Goal: Book appointment/travel/reservation

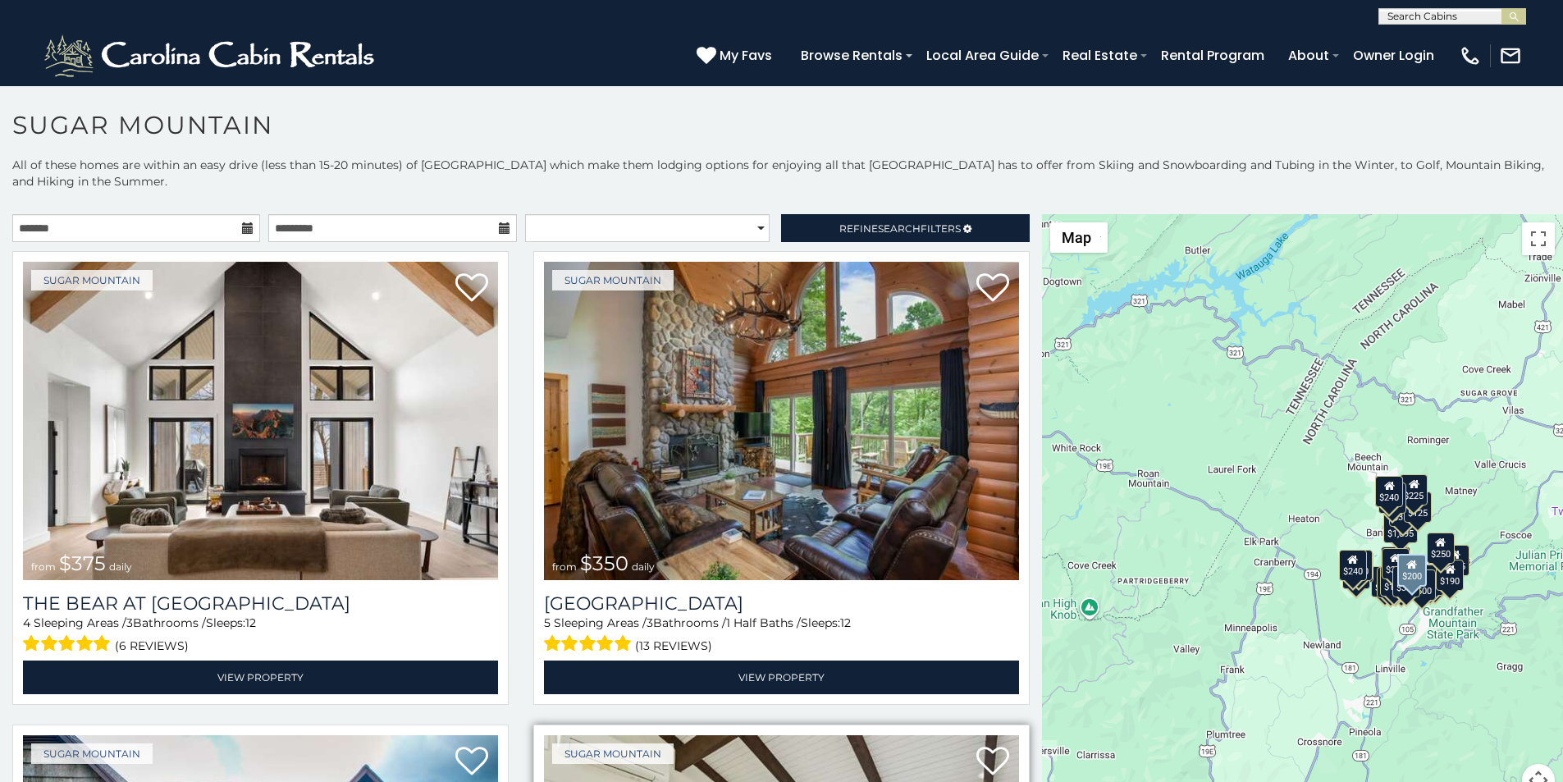
scroll to position [34, 0]
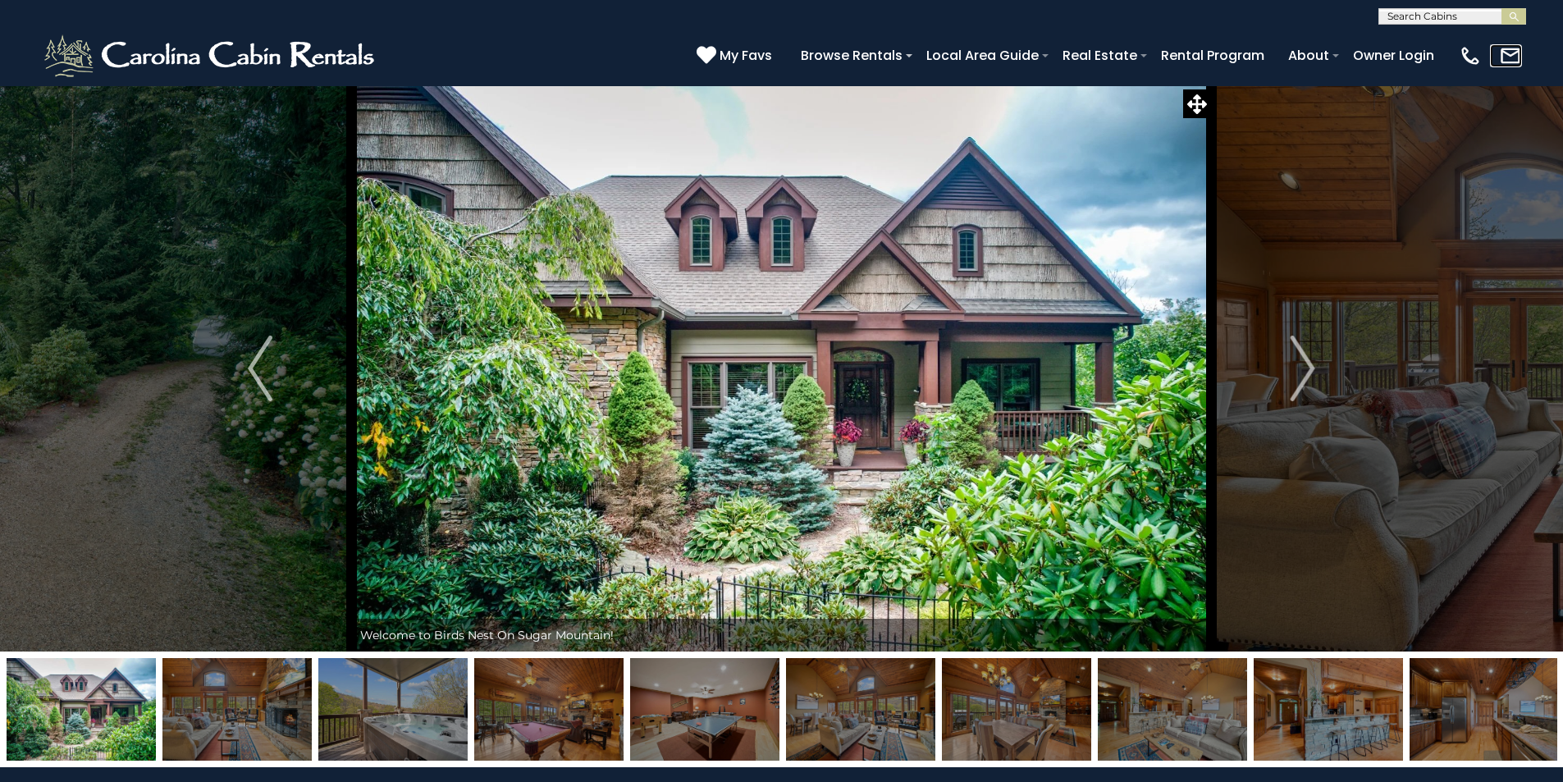
click at [1513, 57] on link at bounding box center [1506, 55] width 32 height 23
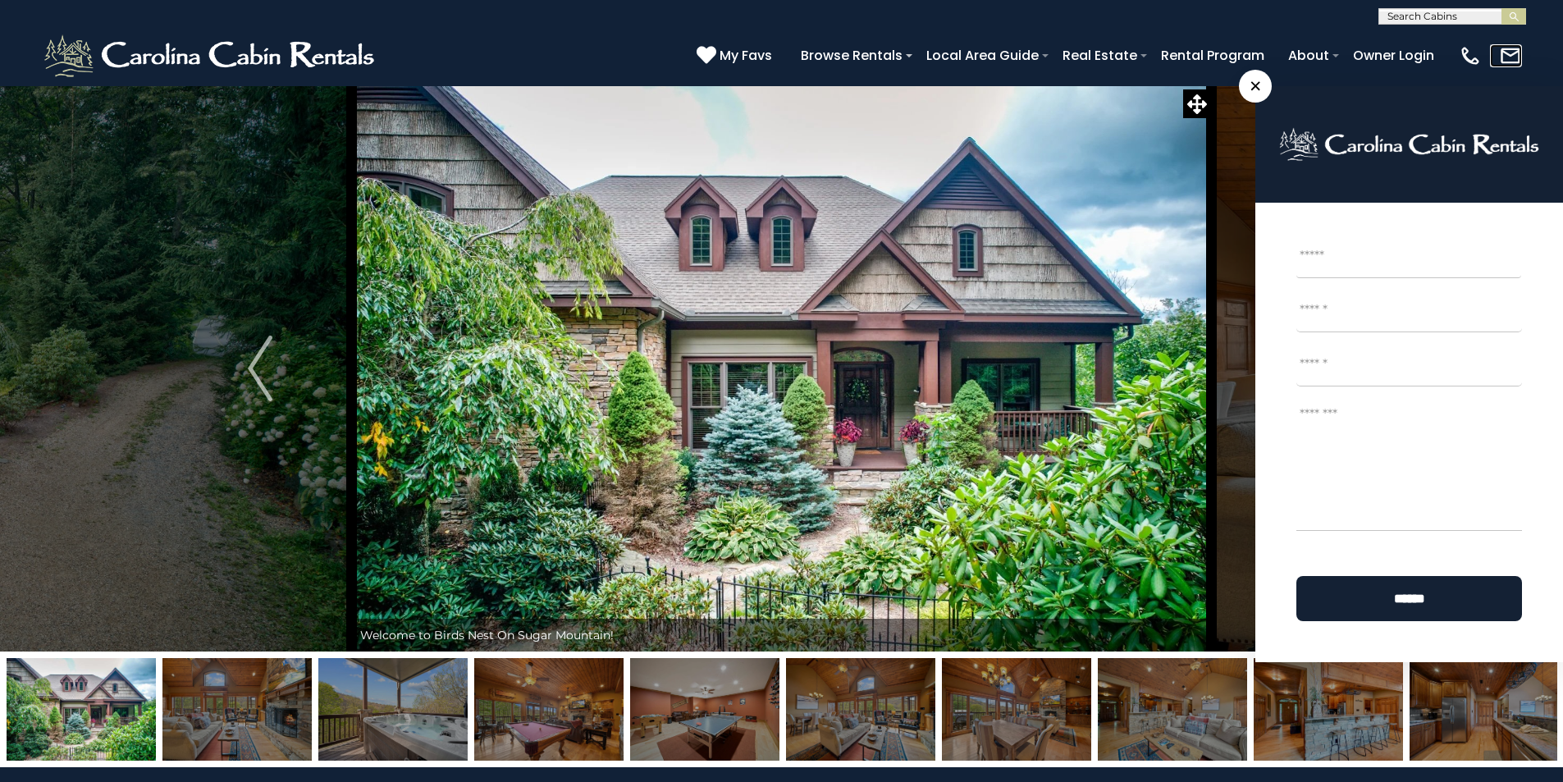
scroll to position [684, 0]
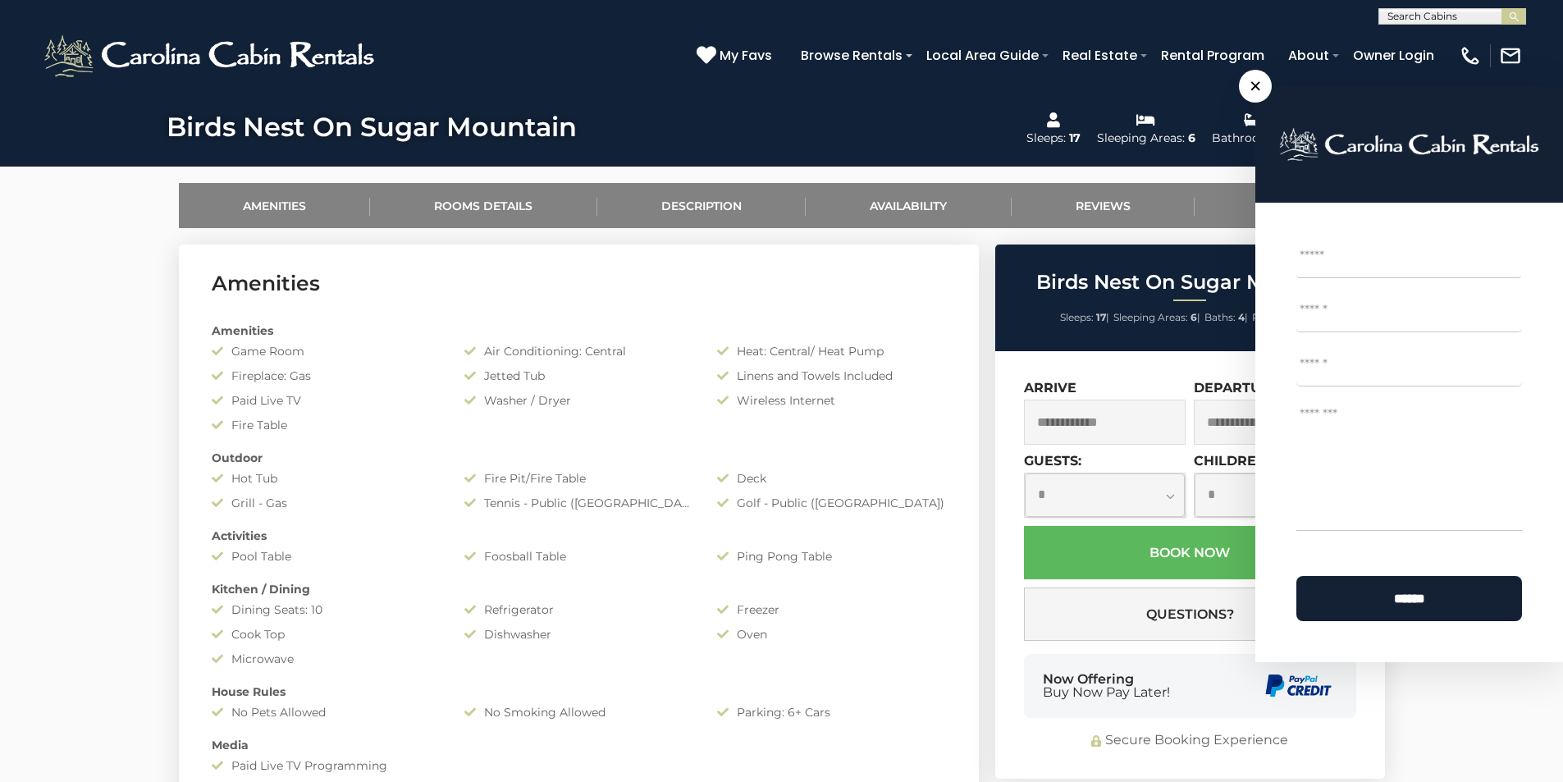
click at [1377, 469] on textarea "Message *" at bounding box center [1410, 465] width 226 height 131
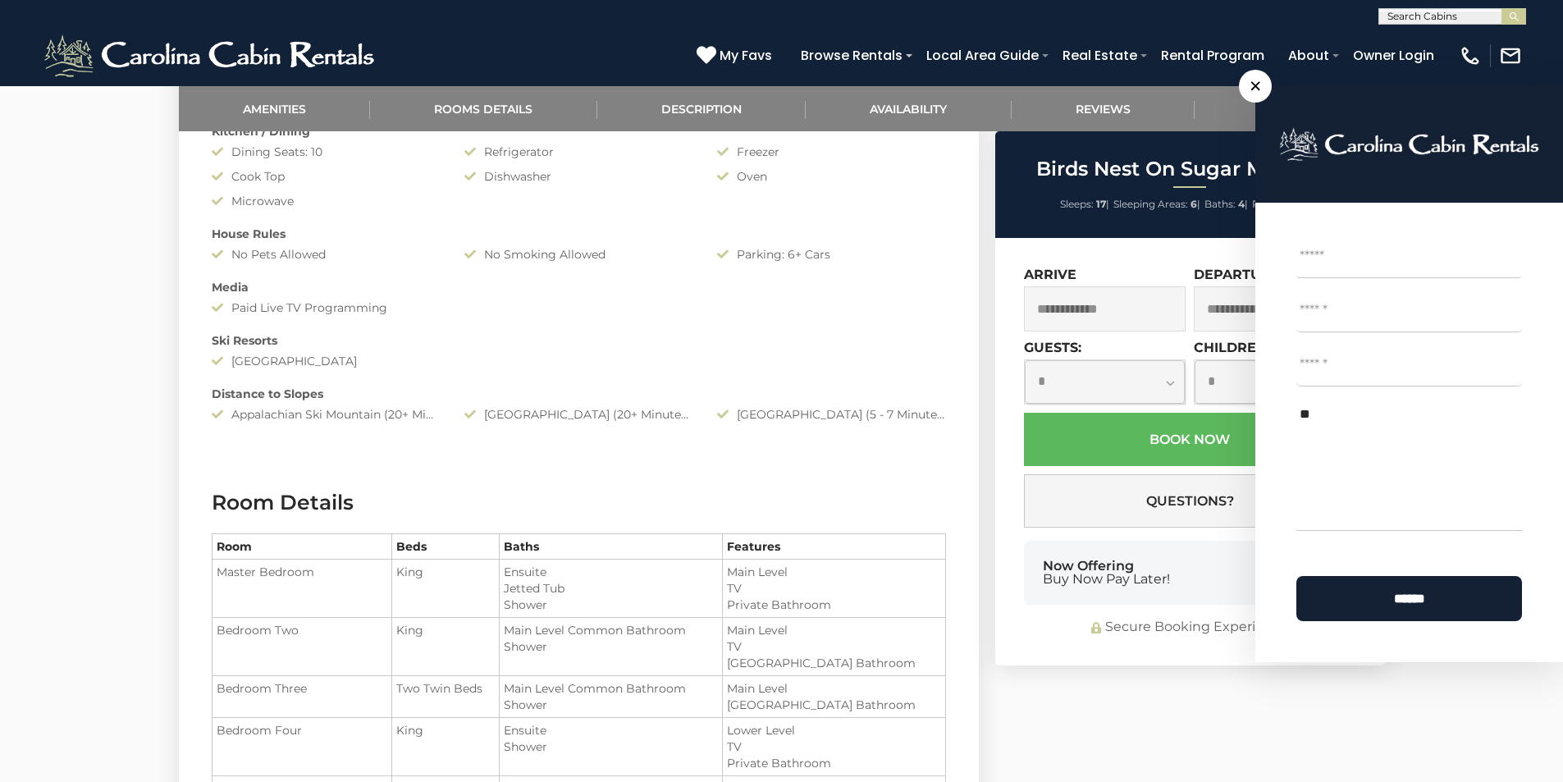
scroll to position [1231, 0]
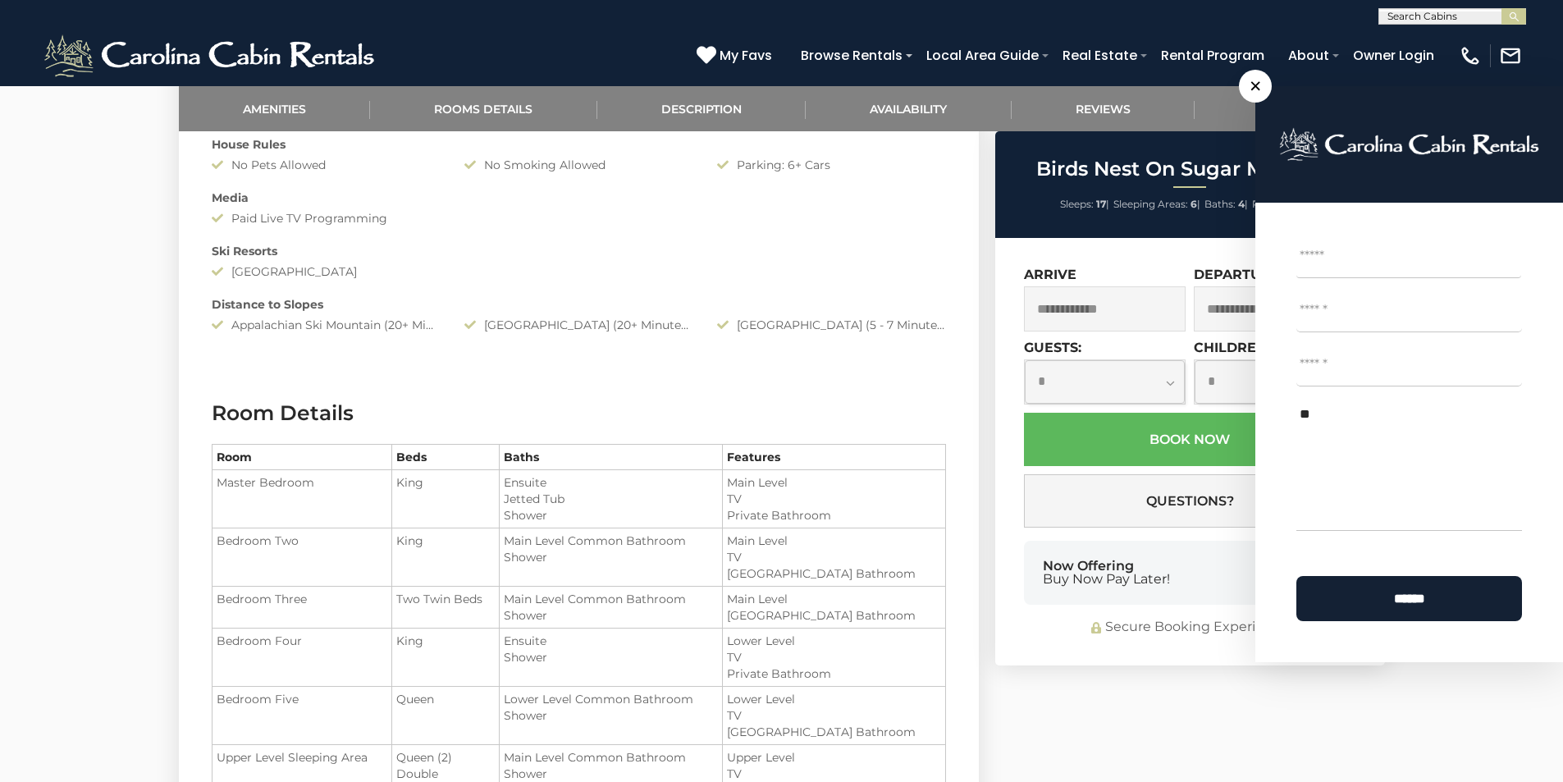
type textarea "**"
click at [1058, 615] on div "**********" at bounding box center [1190, 452] width 390 height 428
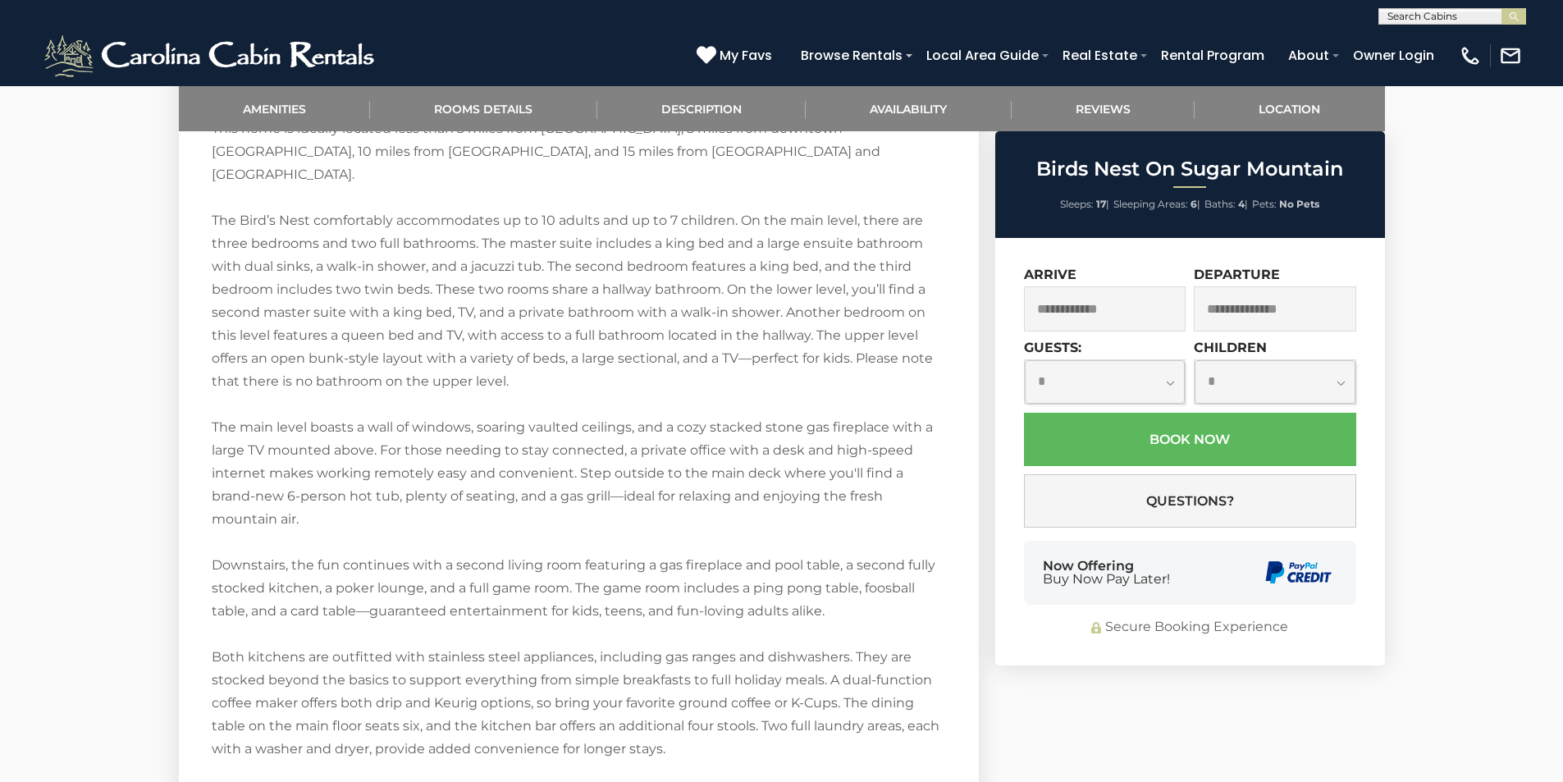
scroll to position [2303, 0]
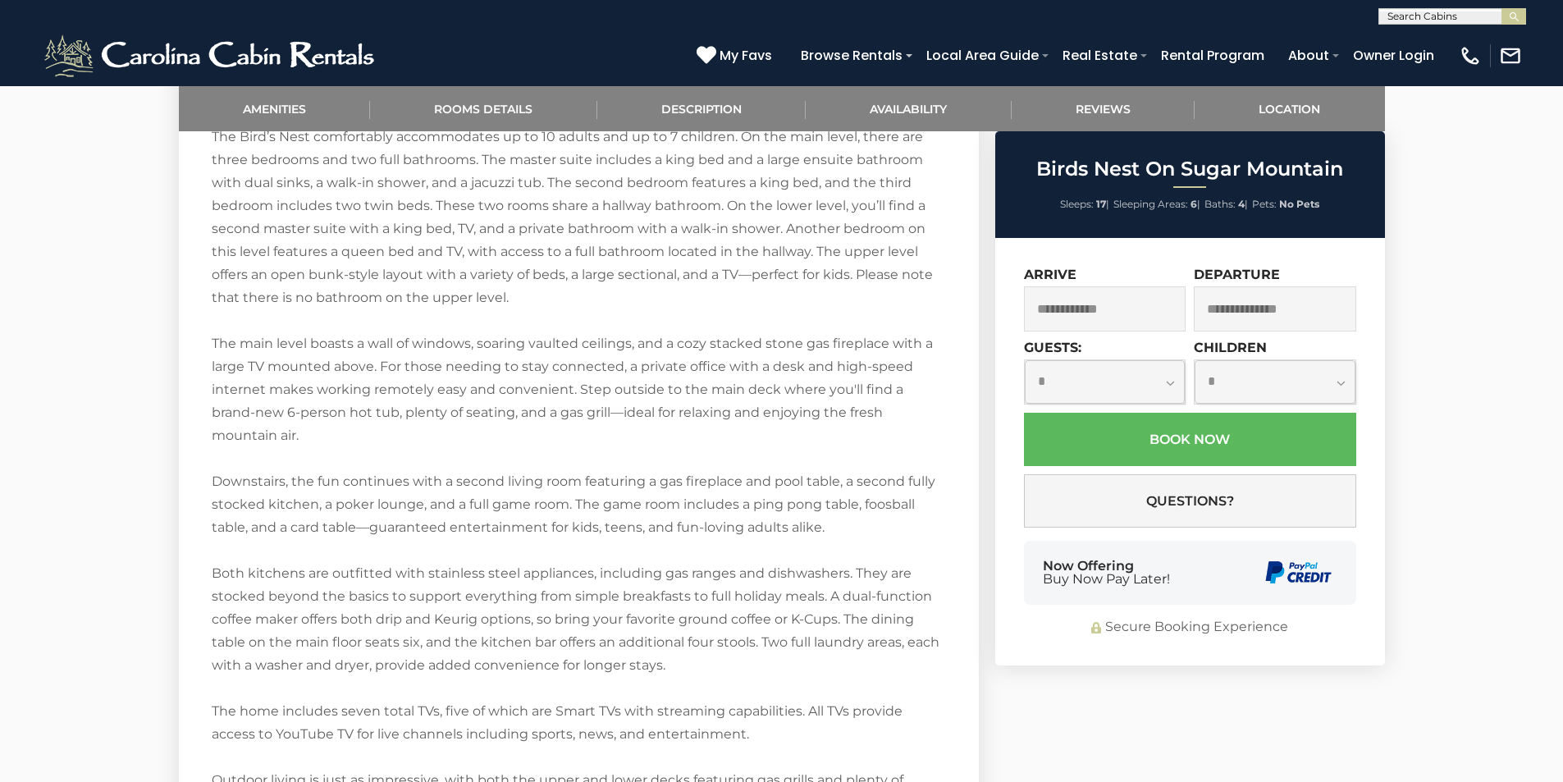
click at [1227, 619] on div "Secure Booking Experience" at bounding box center [1190, 627] width 332 height 19
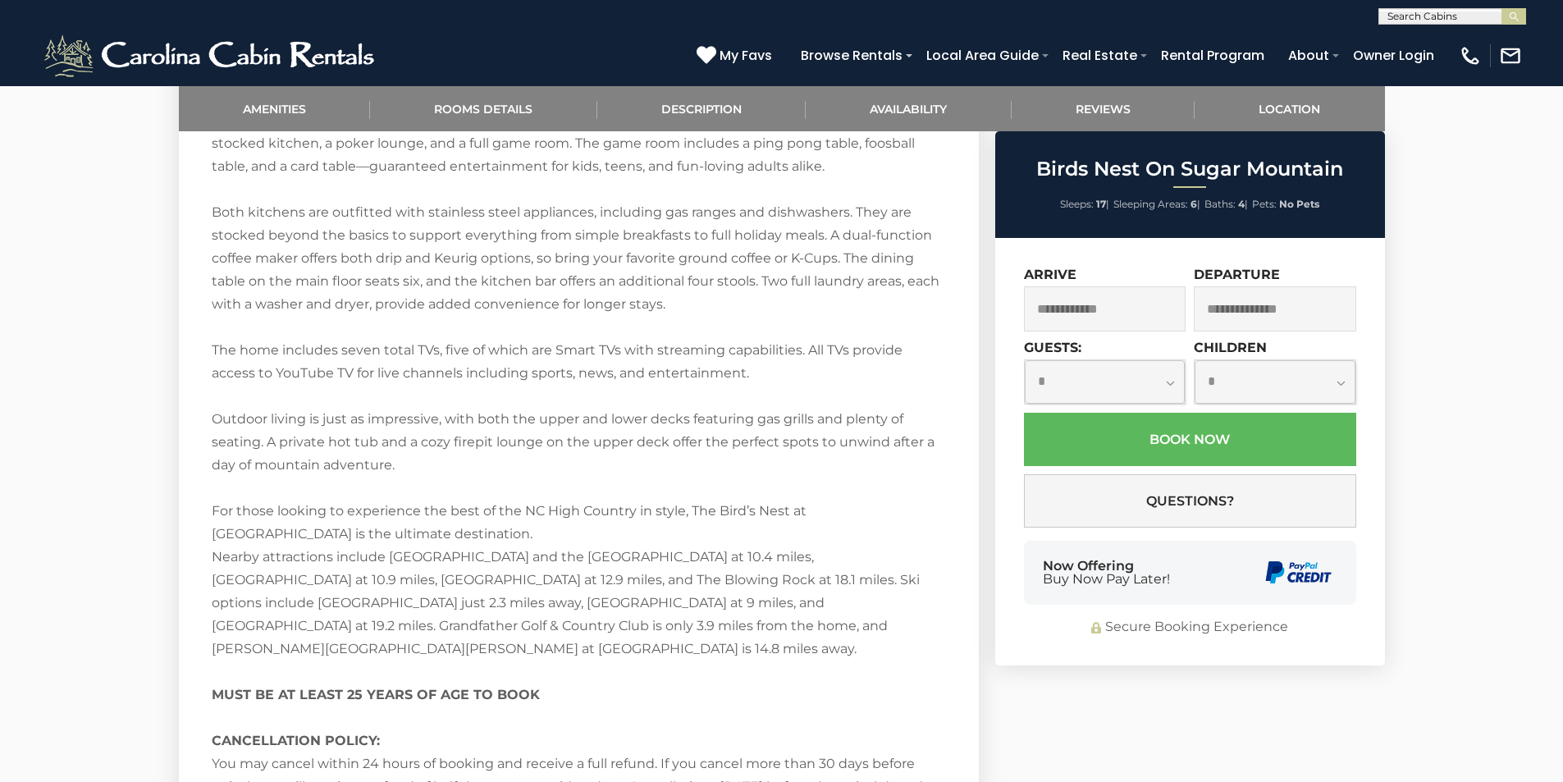
scroll to position [2697, 0]
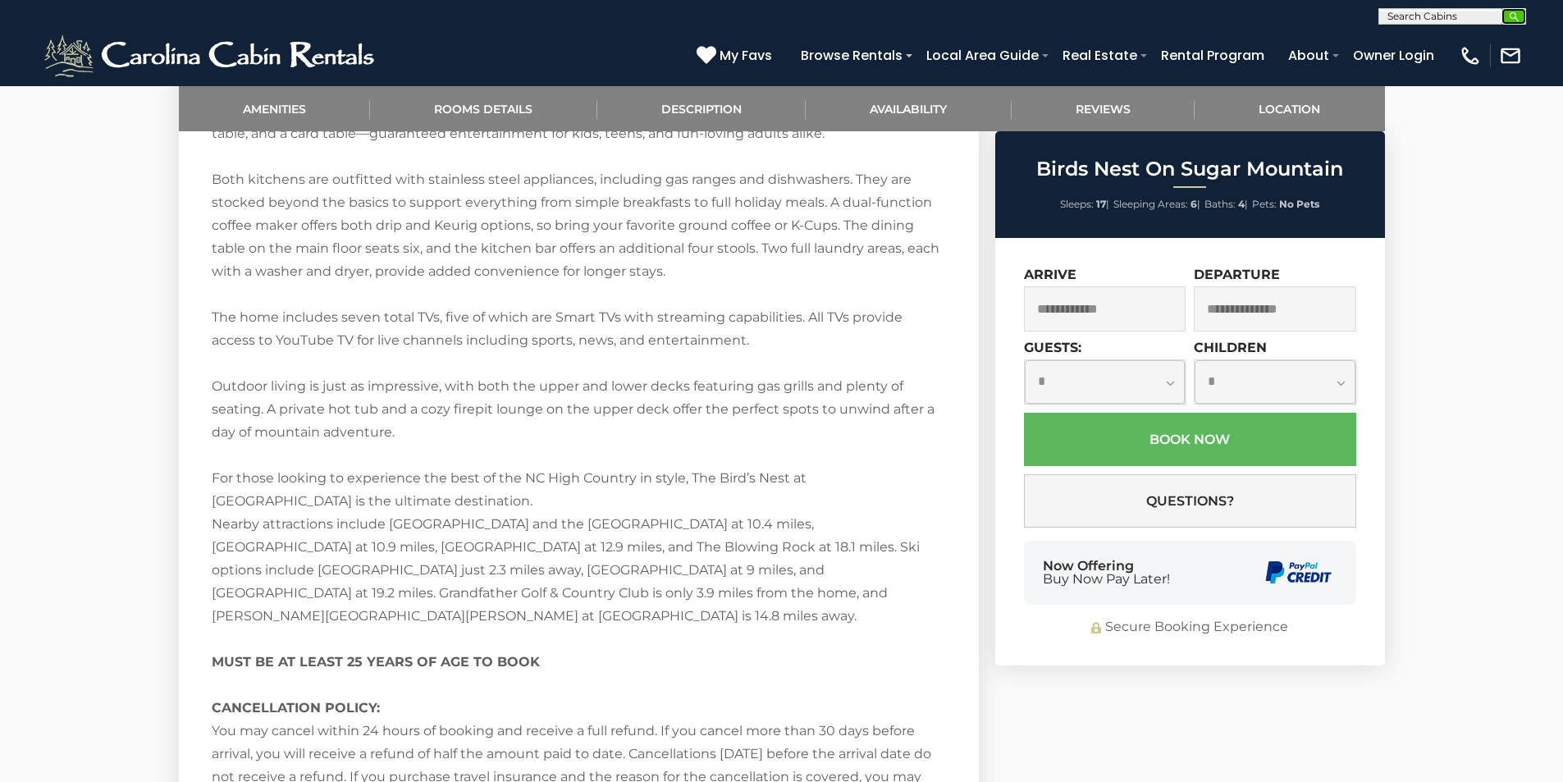
click at [1513, 21] on img "submit" at bounding box center [1514, 17] width 12 height 12
